Goal: Transaction & Acquisition: Purchase product/service

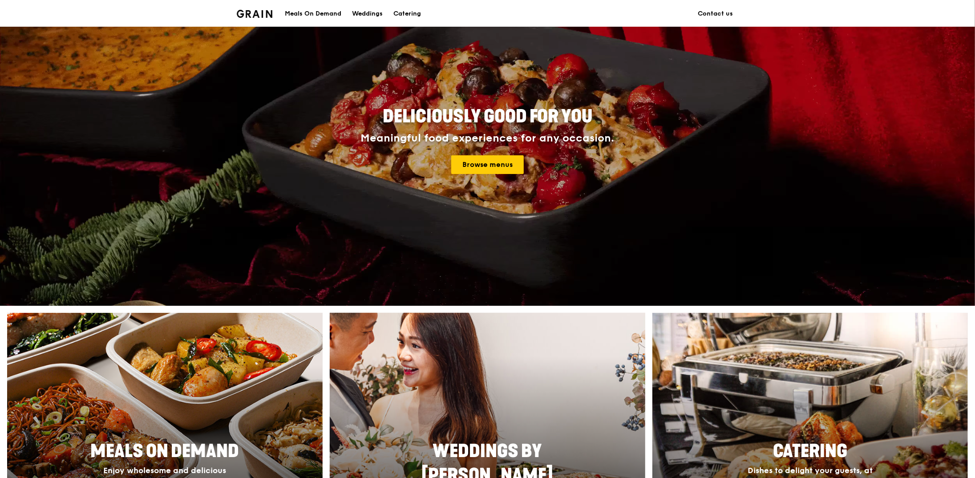
scroll to position [178, 0]
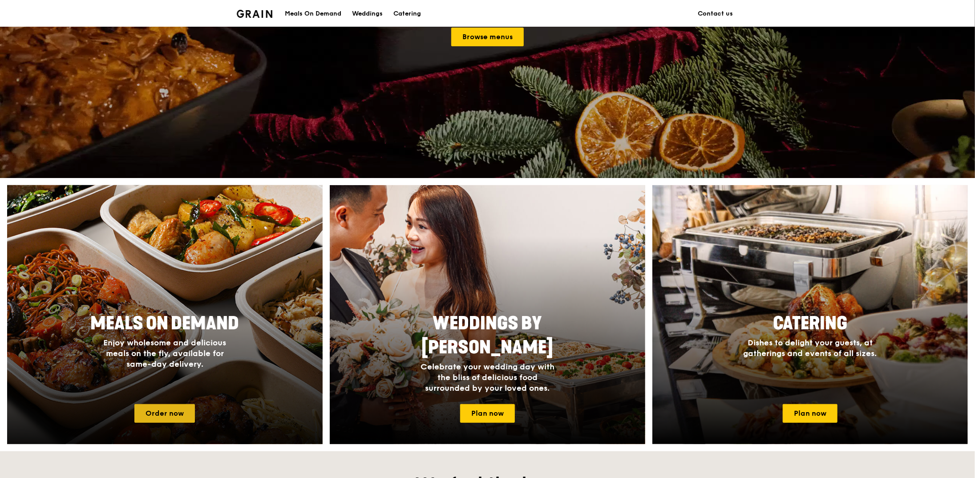
click at [179, 412] on link "Order now" at bounding box center [164, 413] width 61 height 19
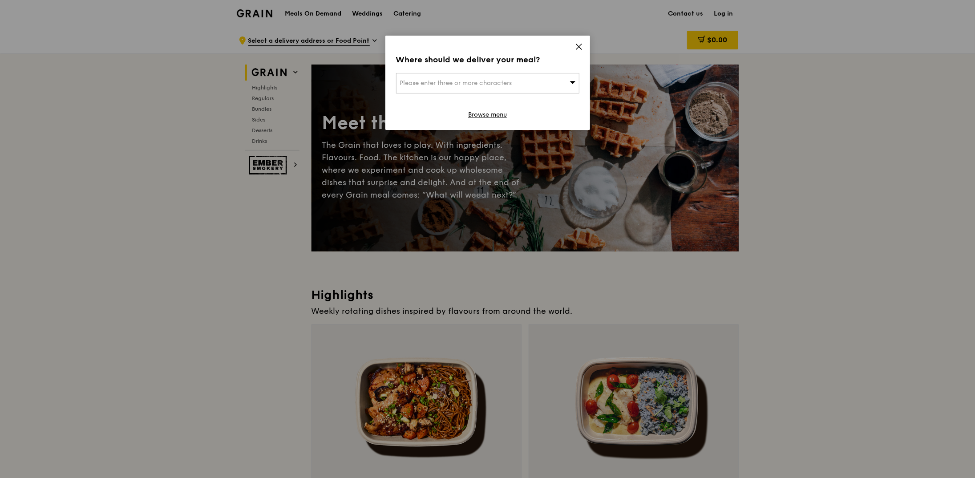
click at [575, 84] on icon at bounding box center [573, 82] width 6 height 7
click at [460, 89] on input "search" at bounding box center [488, 83] width 183 height 20
click at [581, 47] on icon at bounding box center [579, 47] width 8 height 8
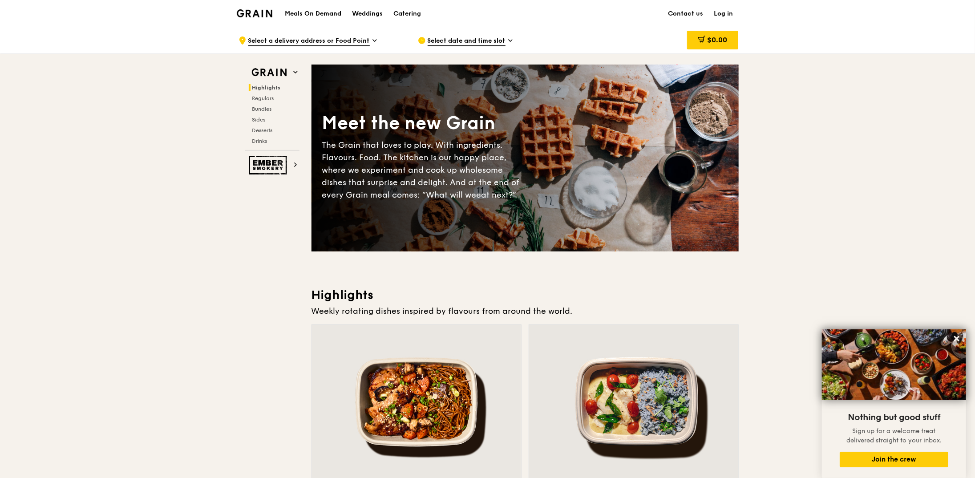
click at [318, 16] on h1 "Meals On Demand" at bounding box center [313, 13] width 57 height 9
click at [417, 12] on div "Catering" at bounding box center [408, 13] width 28 height 27
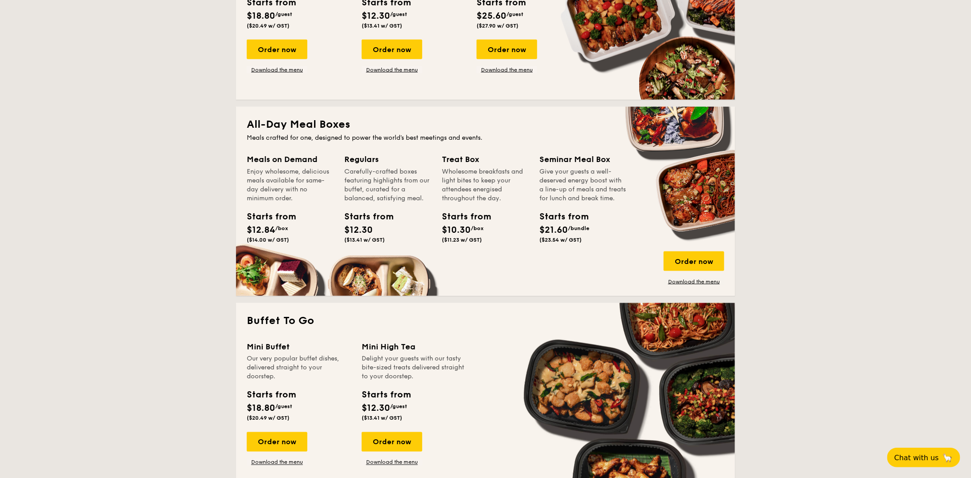
scroll to position [490, 0]
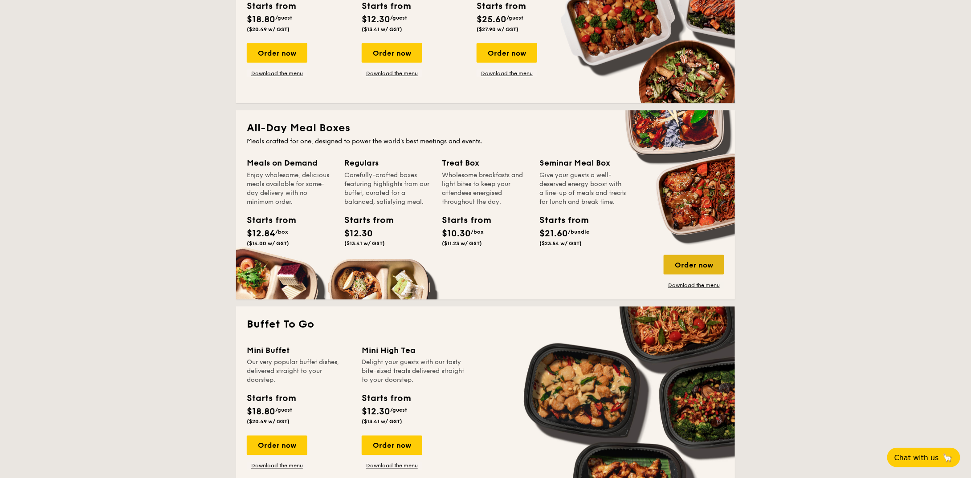
click at [696, 266] on div "Order now" at bounding box center [693, 265] width 61 height 20
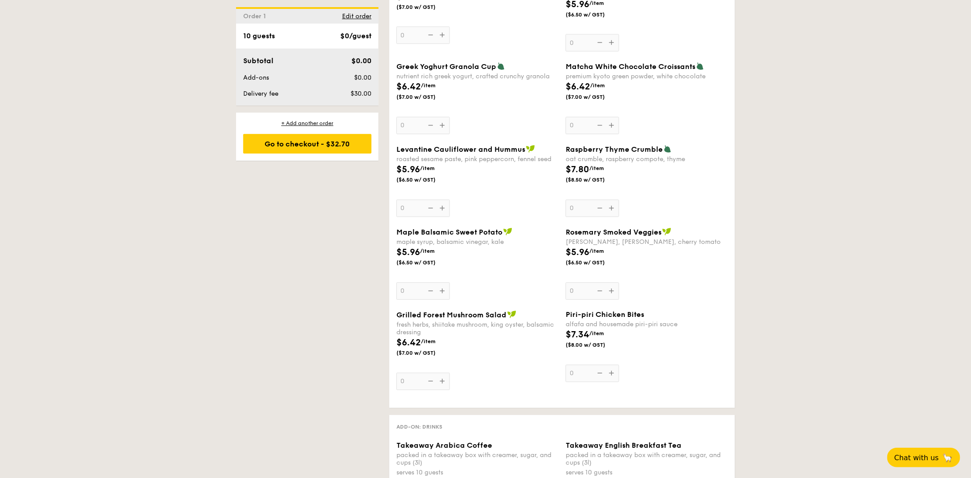
scroll to position [647, 0]
